Goal: Book appointment/travel/reservation

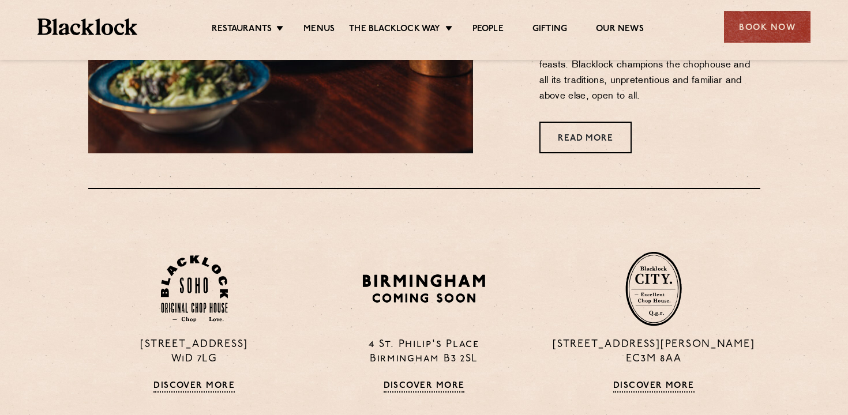
scroll to position [623, 0]
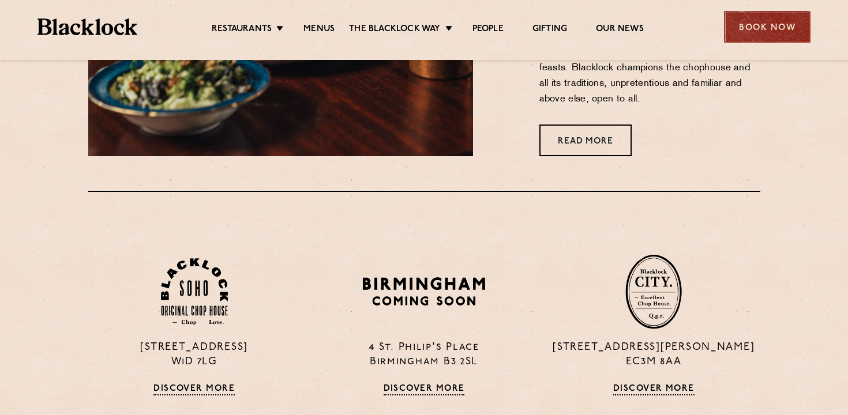
click at [754, 32] on div "Book Now" at bounding box center [767, 27] width 86 height 32
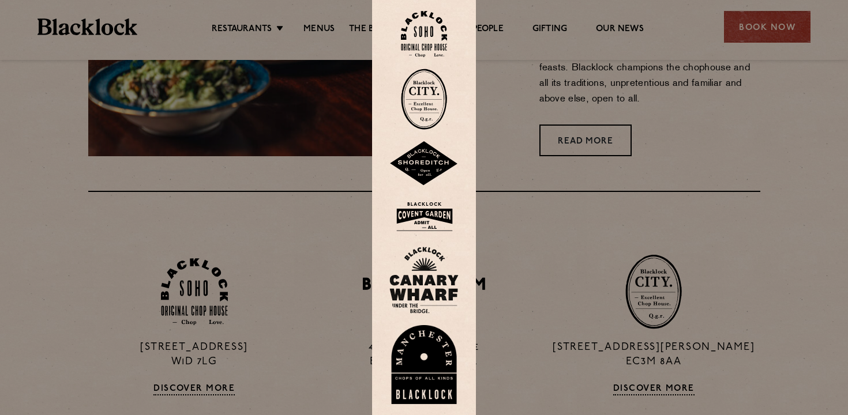
click at [421, 213] on img at bounding box center [423, 216] width 69 height 37
